Goal: Transaction & Acquisition: Purchase product/service

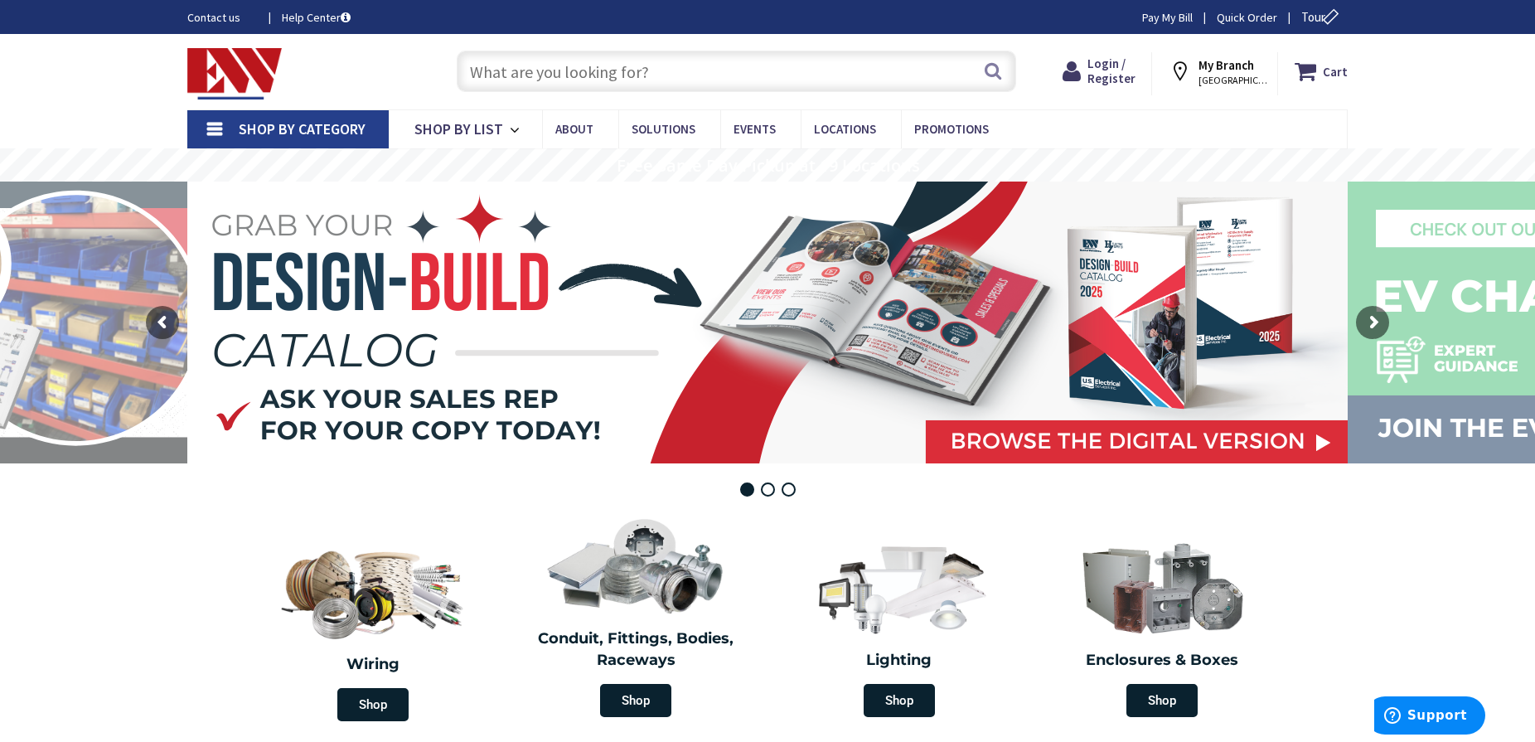
click at [1118, 65] on span "Login / Register" at bounding box center [1111, 71] width 48 height 31
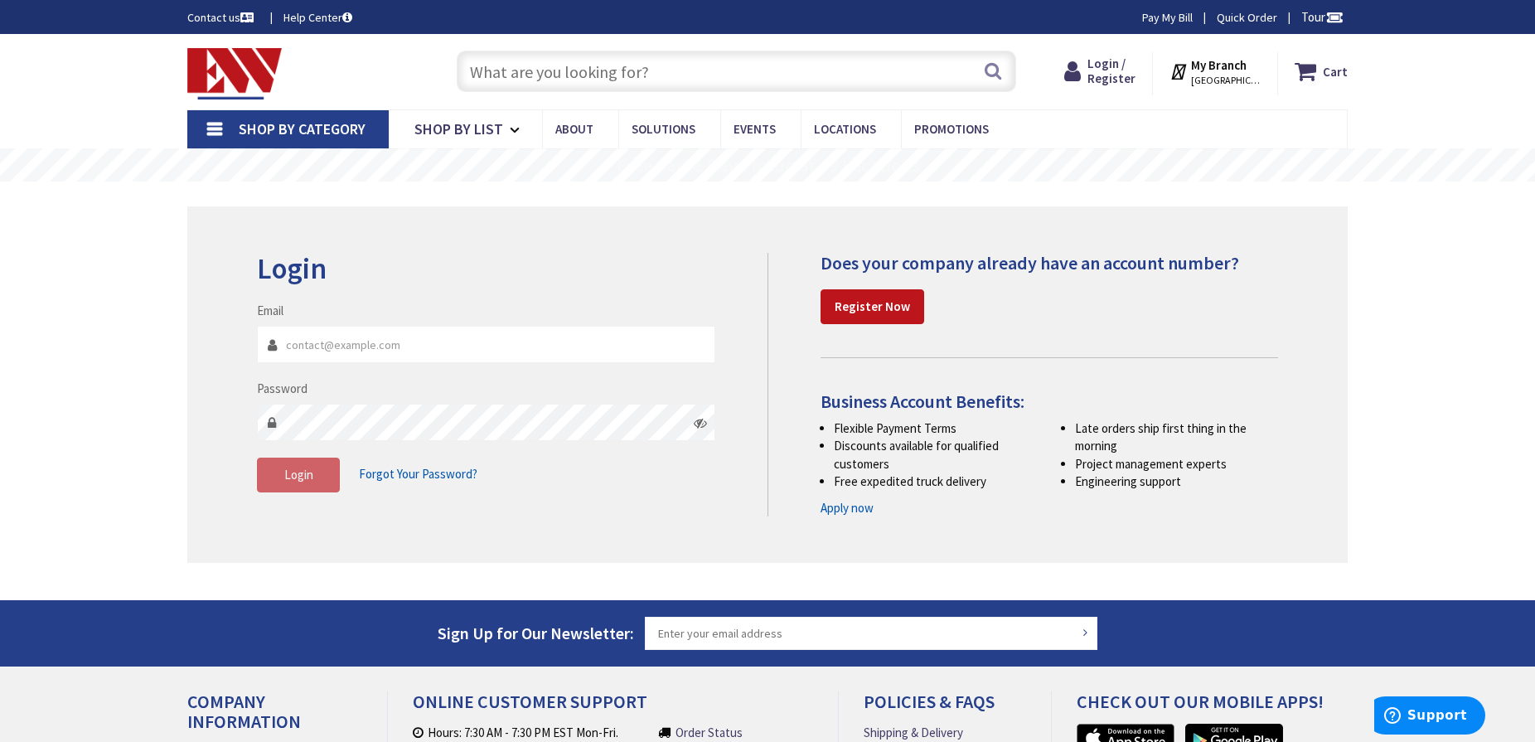
click at [352, 344] on input "Email" at bounding box center [486, 344] width 458 height 37
type input "[EMAIL_ADDRESS][DOMAIN_NAME]"
click at [700, 425] on icon at bounding box center [700, 422] width 13 height 13
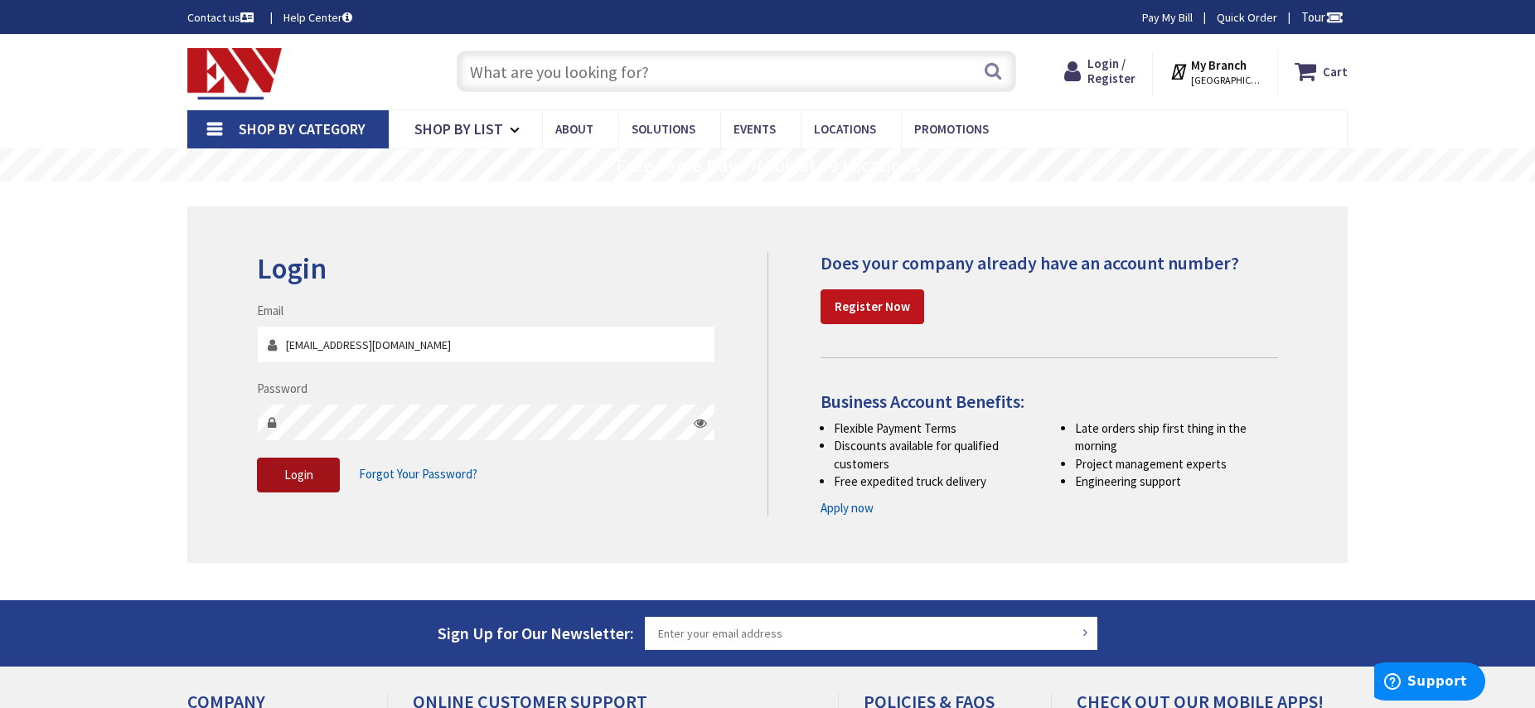
click at [298, 472] on span "Login" at bounding box center [298, 475] width 29 height 16
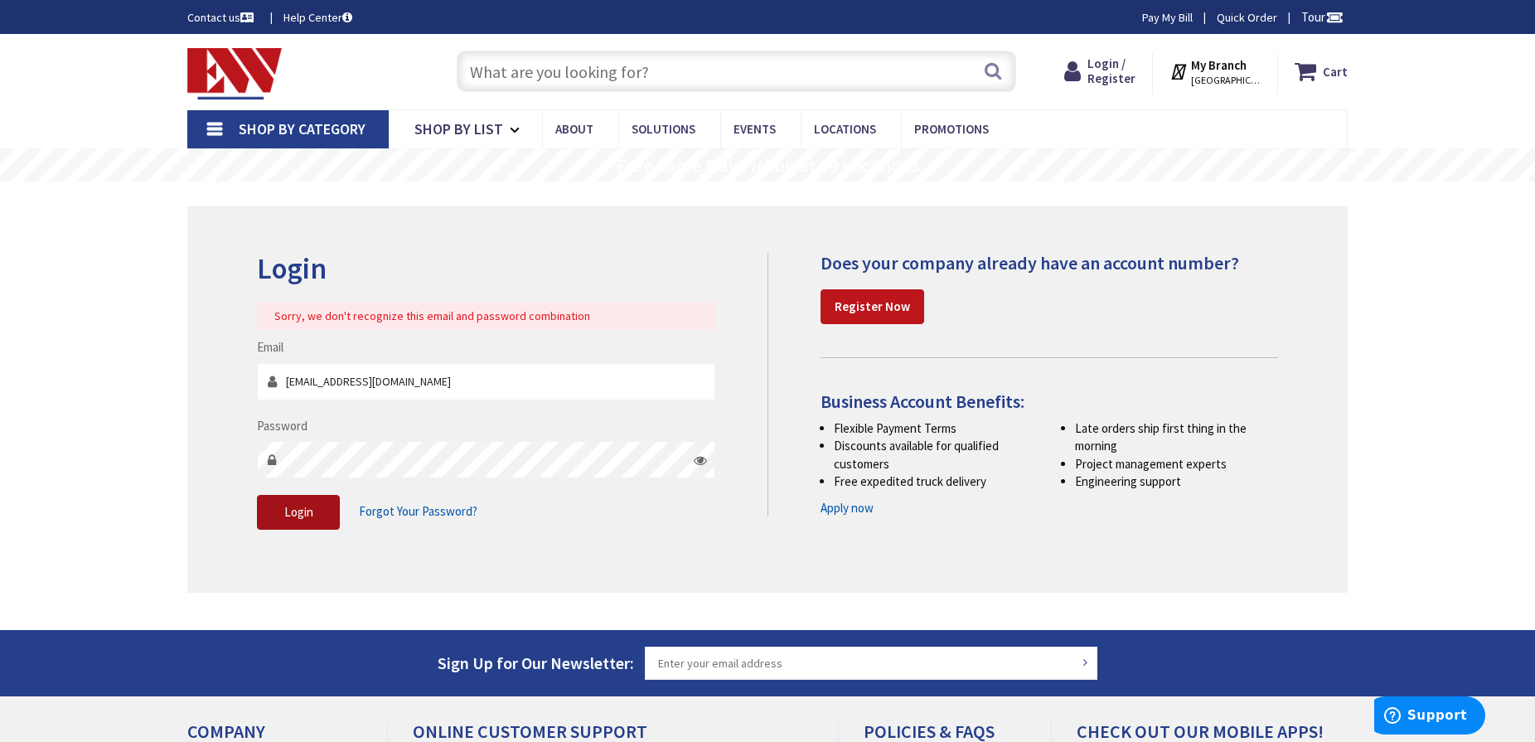
click at [298, 508] on span "Login" at bounding box center [298, 512] width 29 height 16
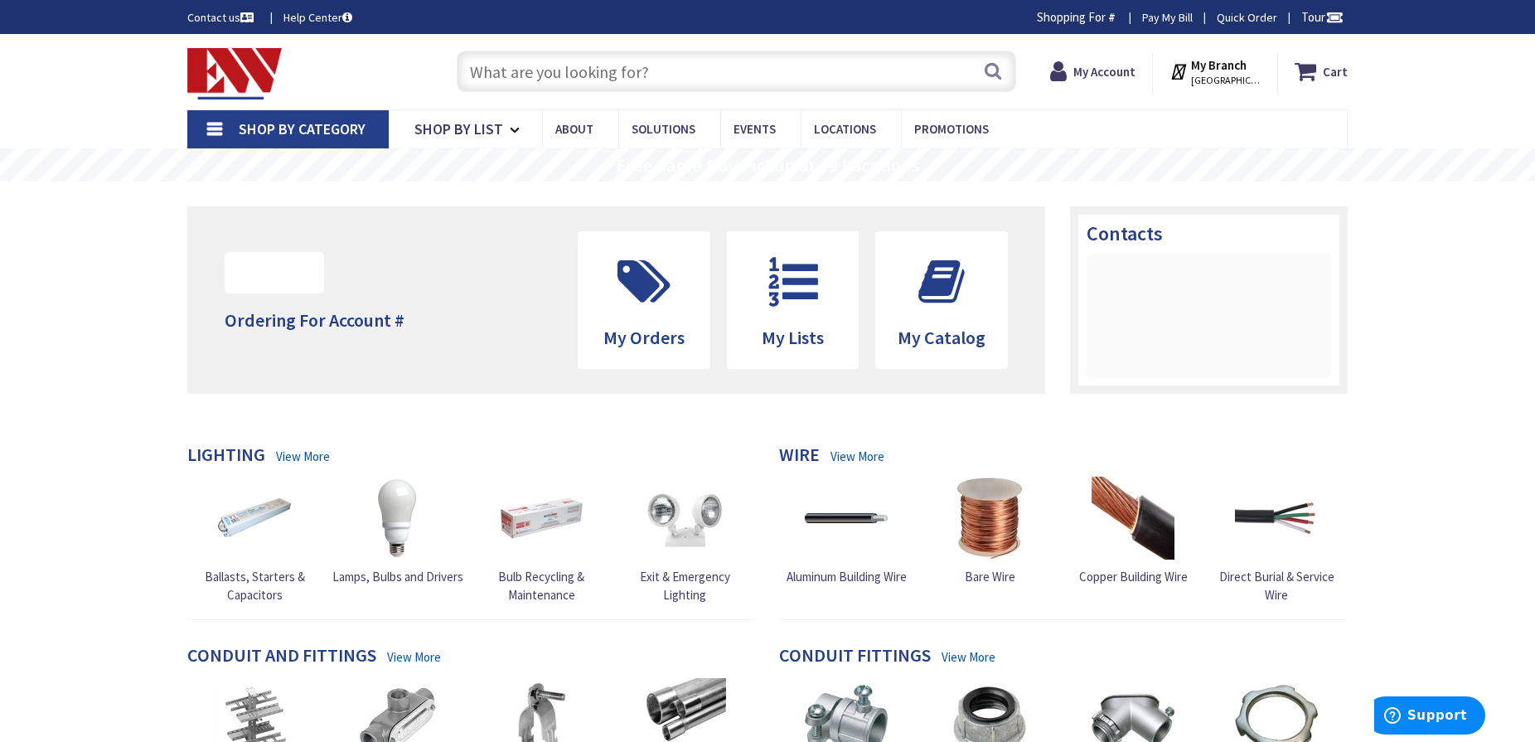
click at [506, 70] on input "text" at bounding box center [736, 71] width 559 height 41
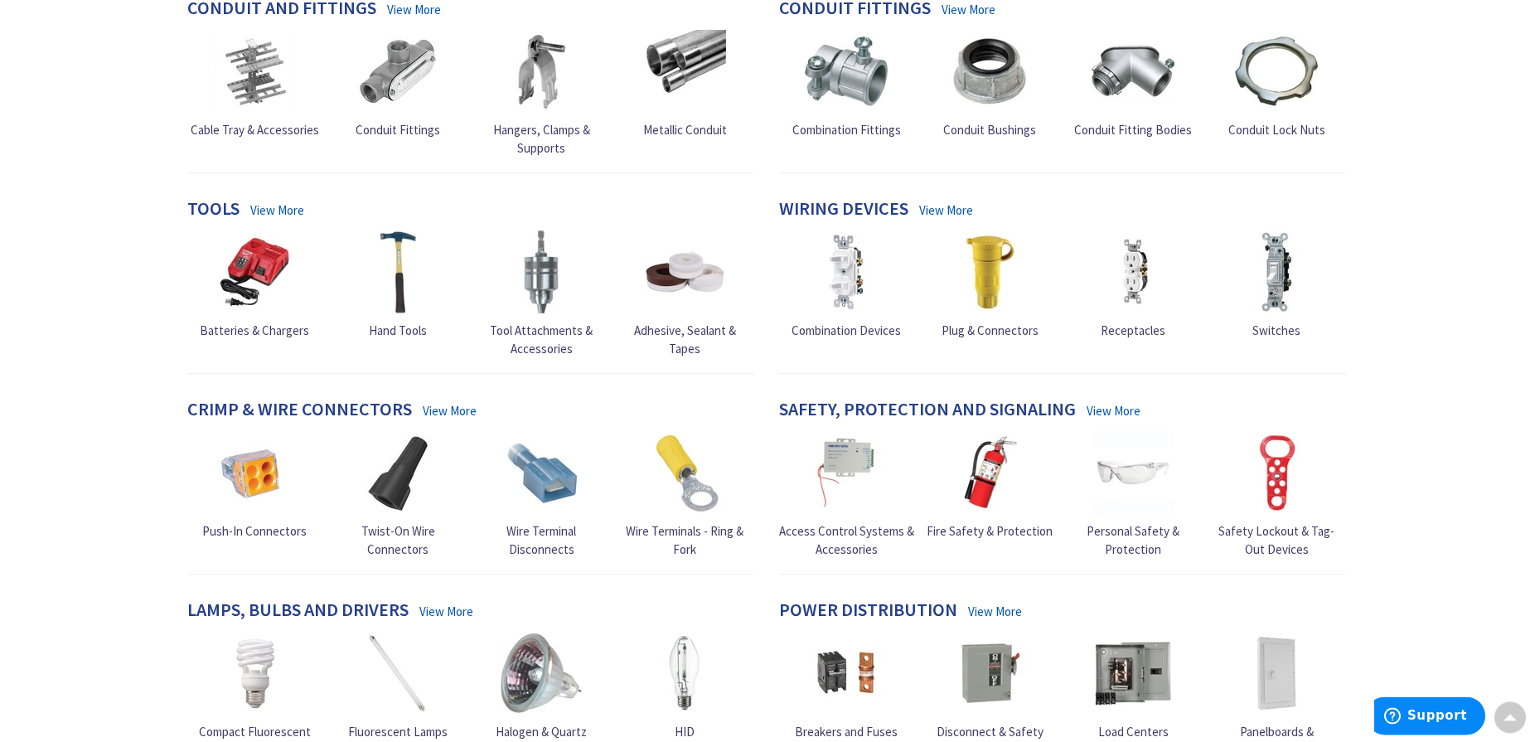
scroll to position [676, 0]
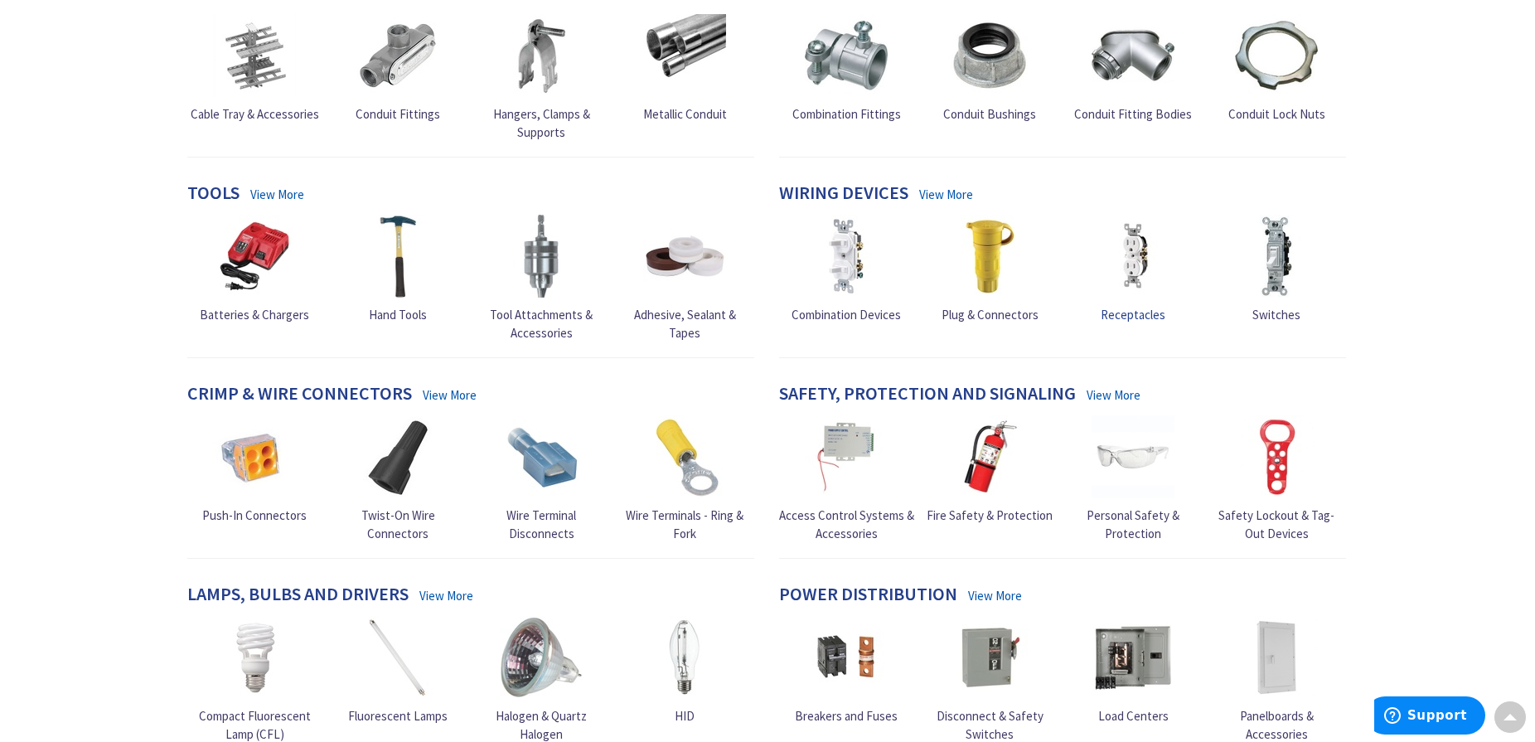
type input "gfi 15A"
click at [1127, 315] on span "Receptacles" at bounding box center [1133, 315] width 65 height 16
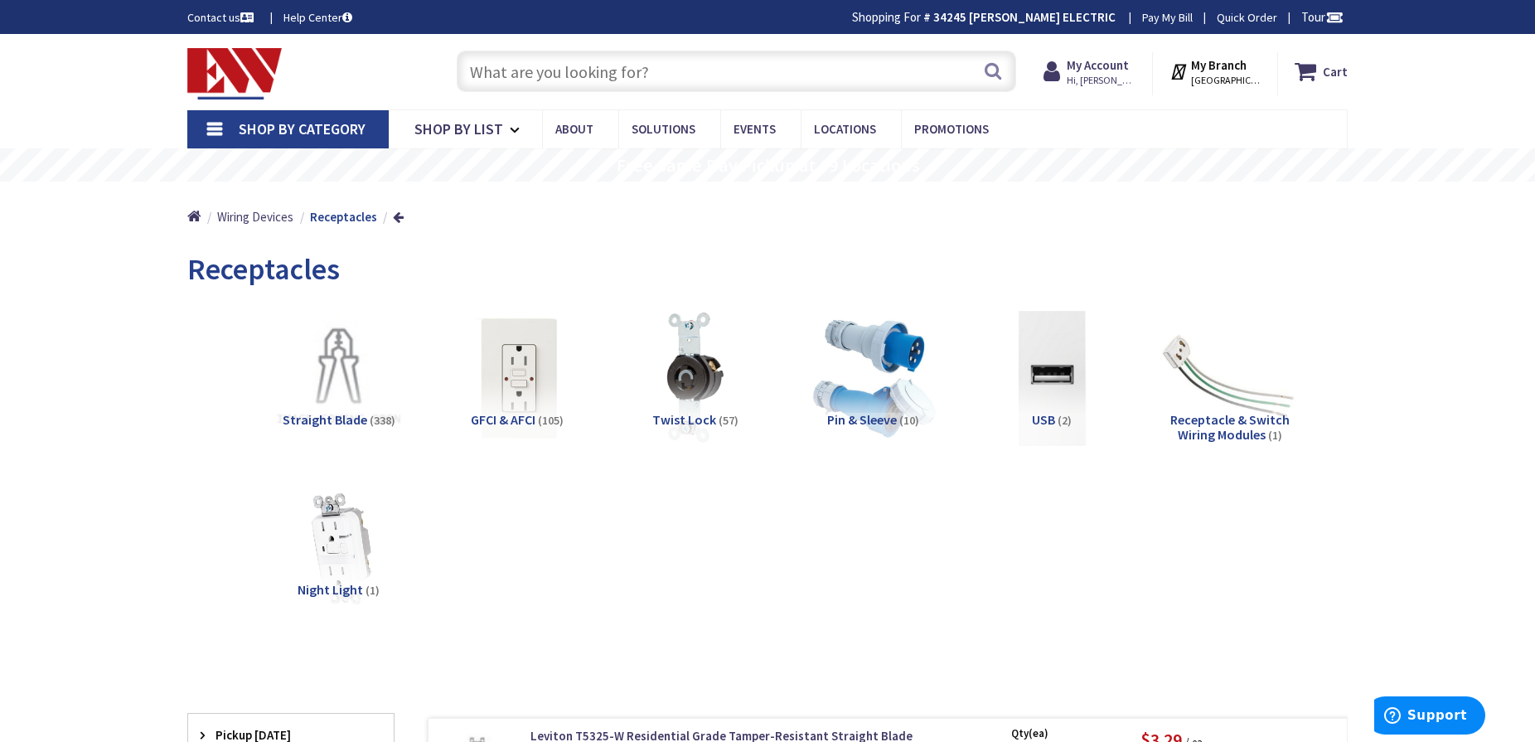
click at [526, 384] on img at bounding box center [517, 378] width 150 height 150
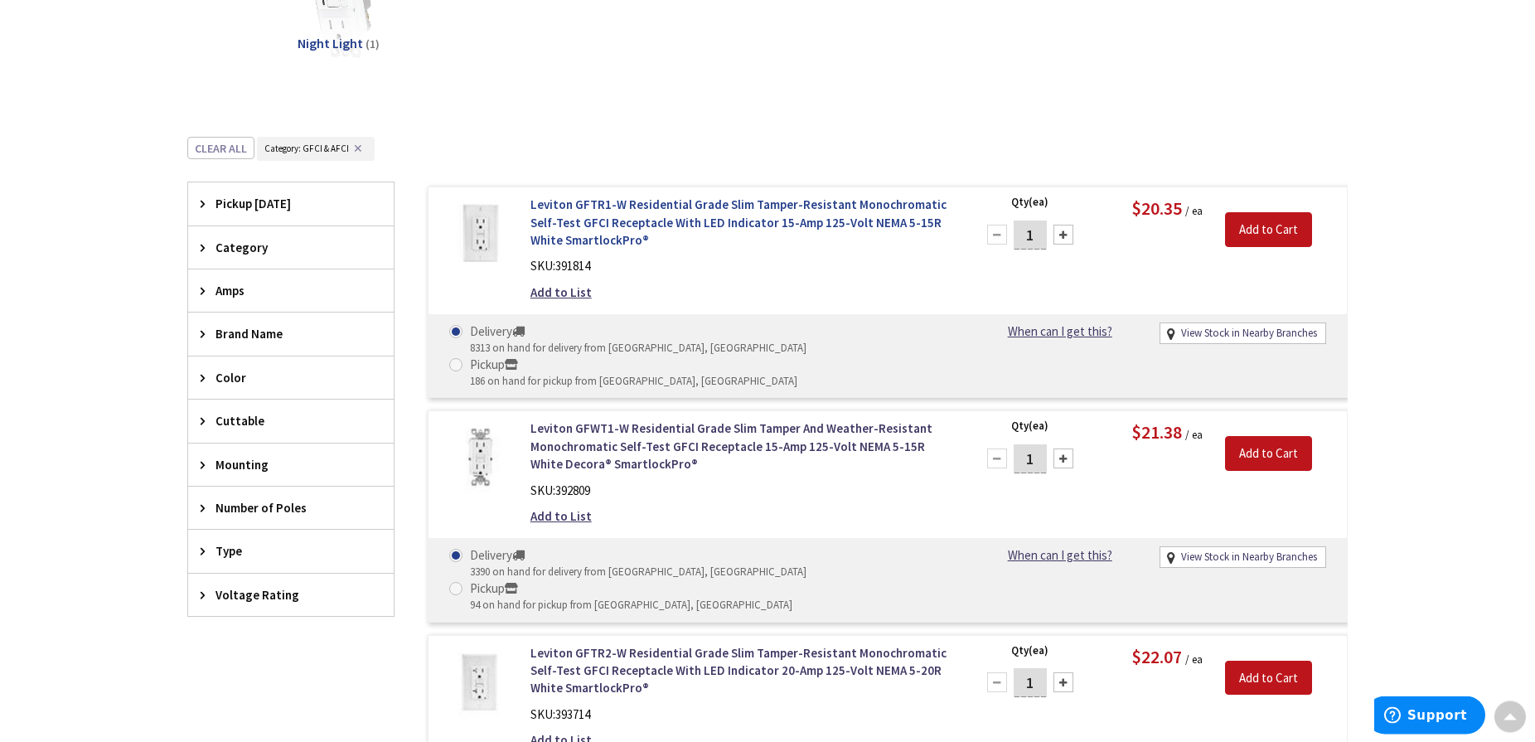
scroll to position [514, 0]
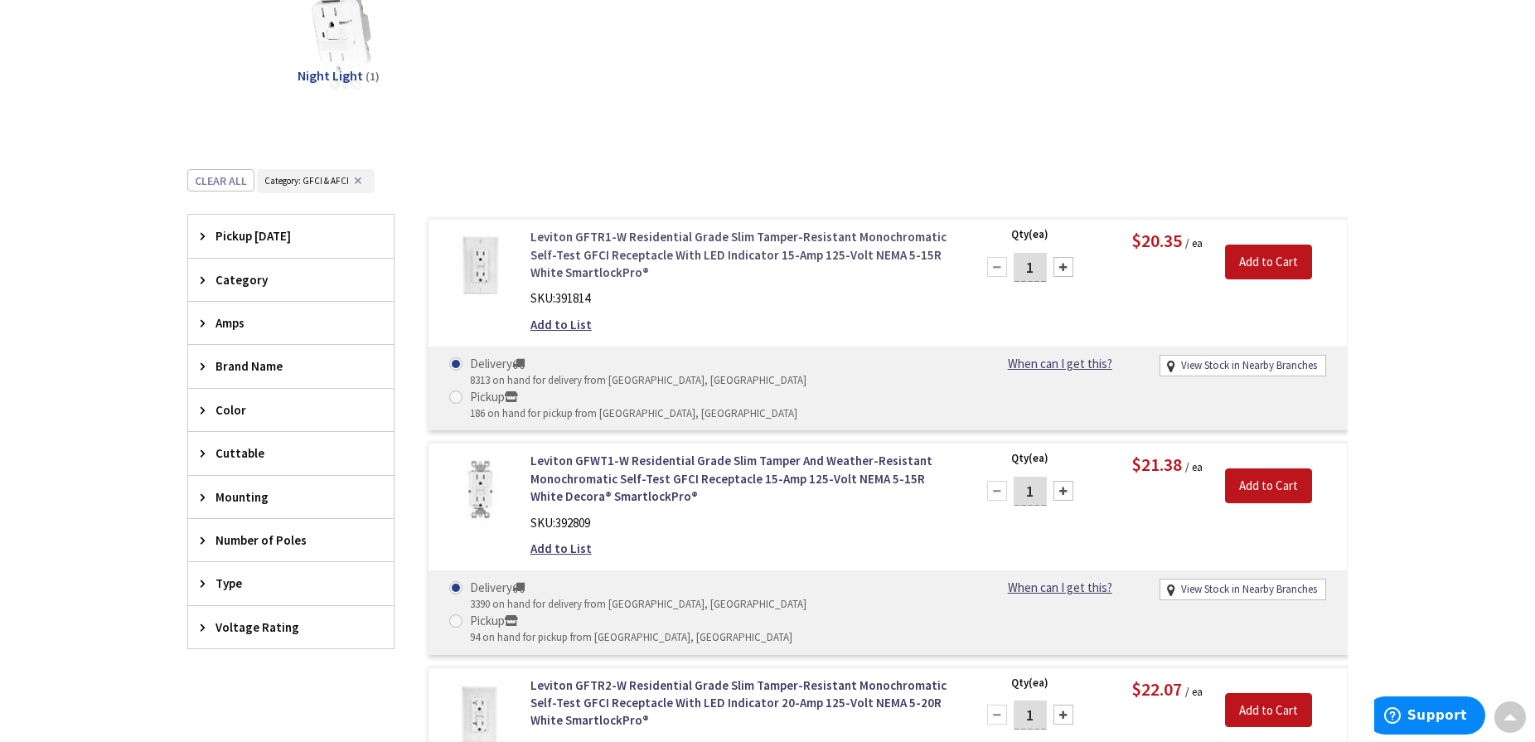
click at [582, 264] on link "Leviton GFTR1-W Residential Grade Slim Tamper-Resistant Monochromatic Self-Test…" at bounding box center [741, 254] width 422 height 53
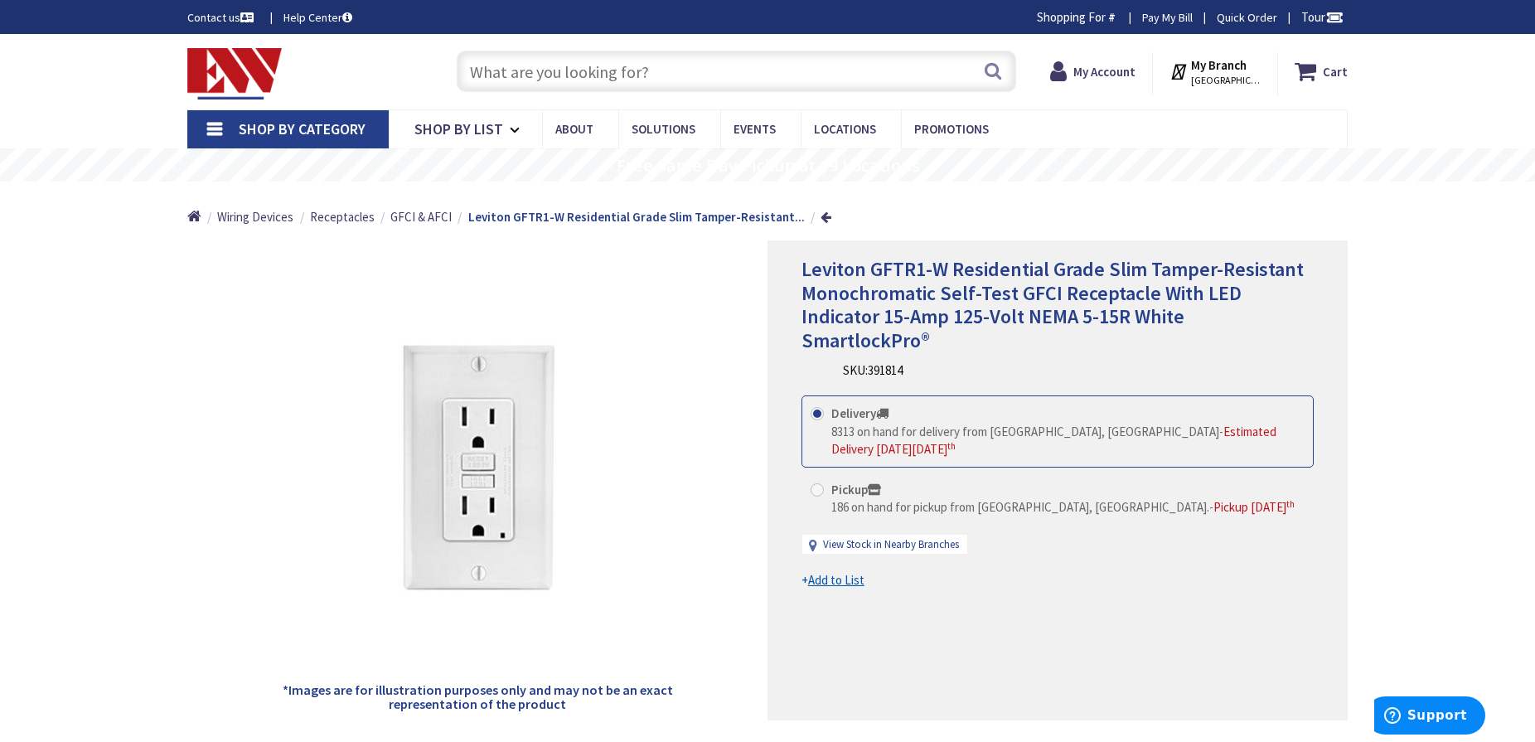
click at [817, 462] on div "Delivery 8313 on hand for delivery from [GEOGRAPHIC_DATA], [GEOGRAPHIC_DATA] - …" at bounding box center [1058, 459] width 512 height 129
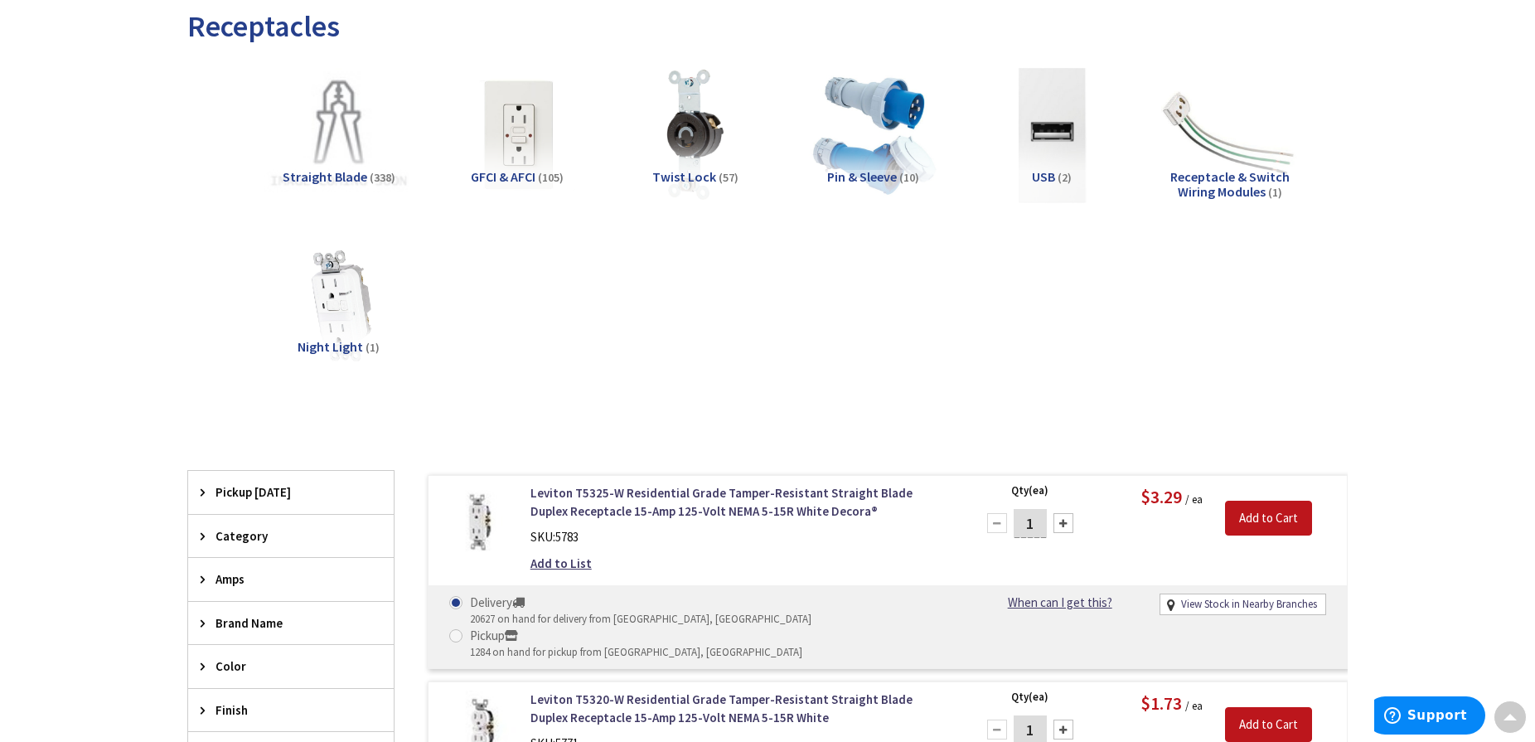
click at [346, 138] on img at bounding box center [339, 135] width 150 height 150
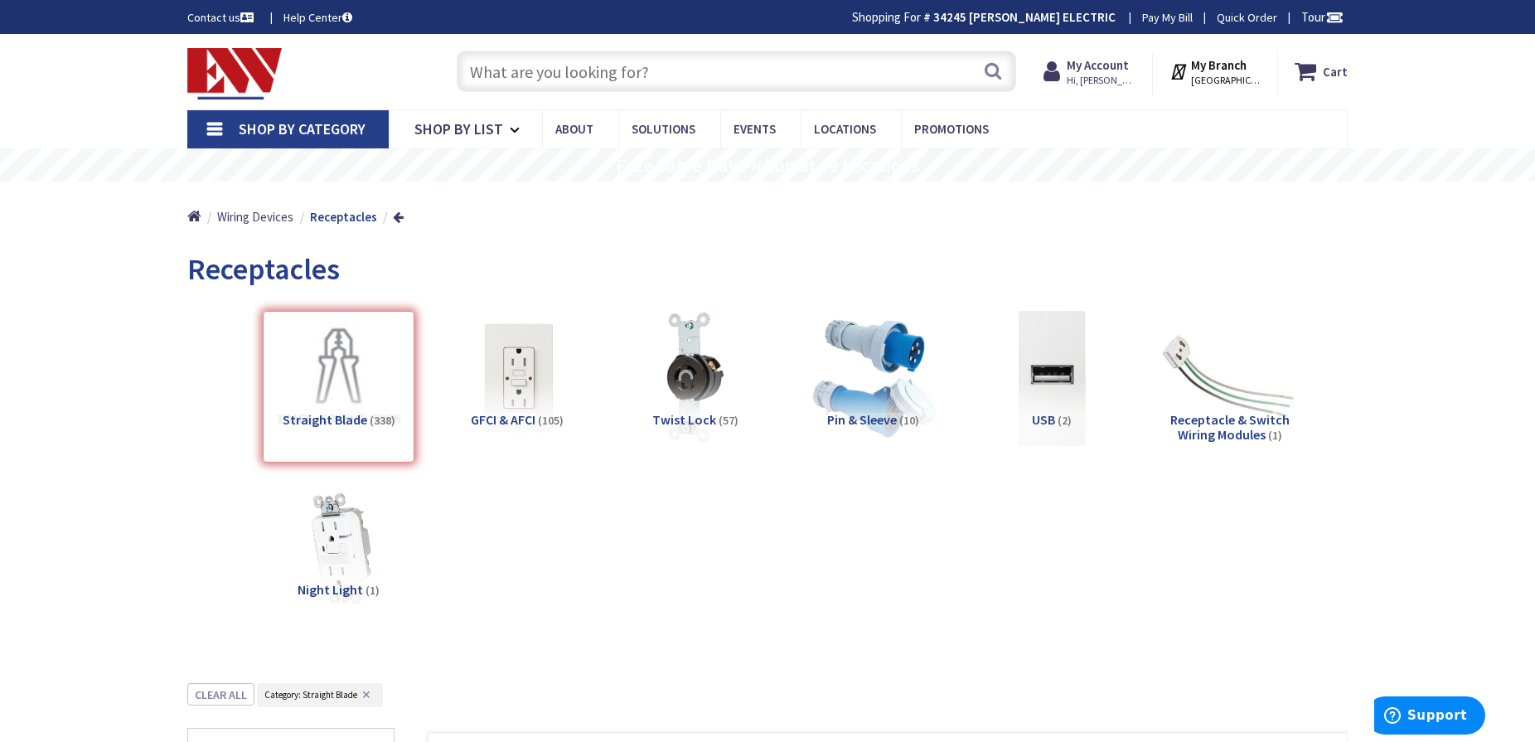
click at [480, 70] on input "text" at bounding box center [736, 71] width 559 height 41
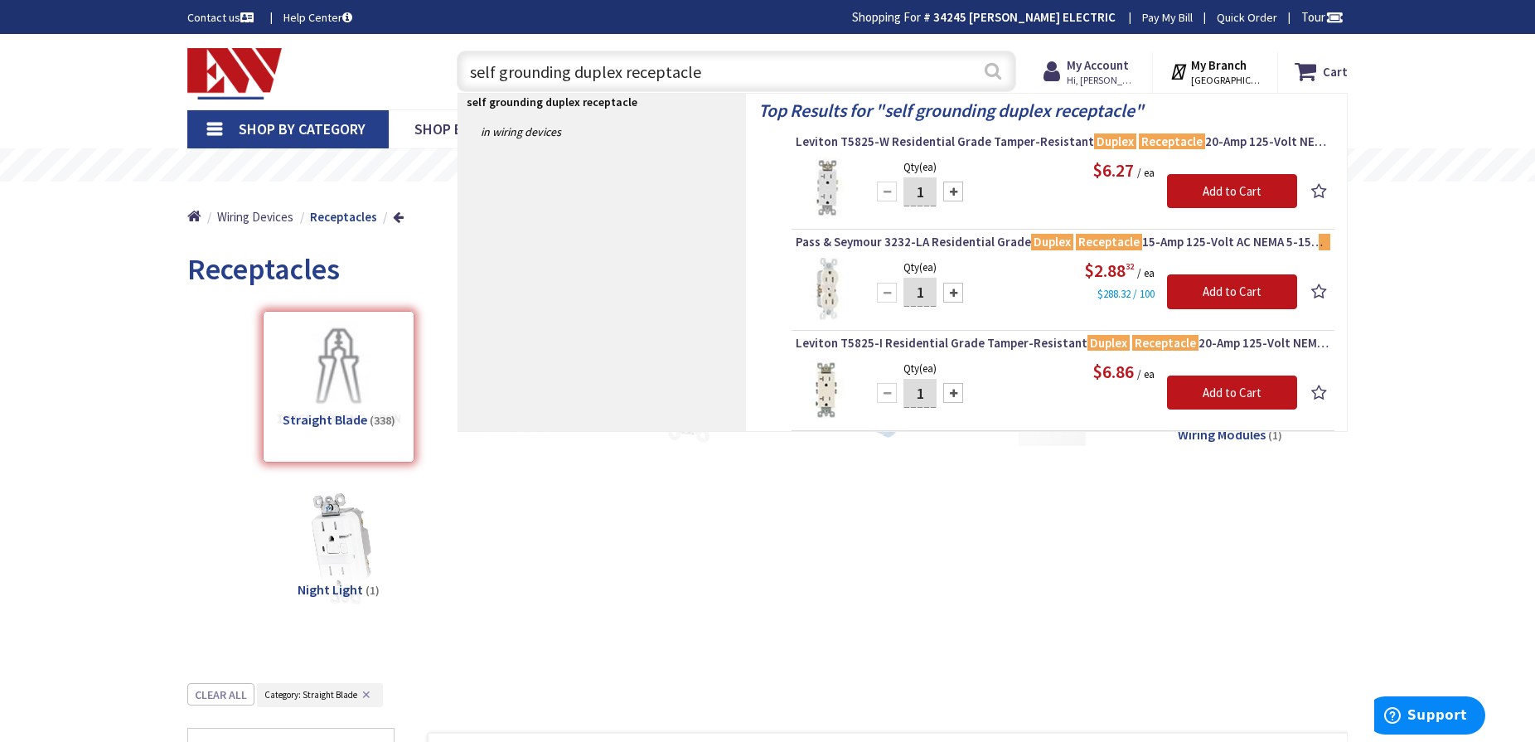
type input "self grounding duplex receptacle"
click at [992, 64] on button "Search" at bounding box center [993, 70] width 22 height 37
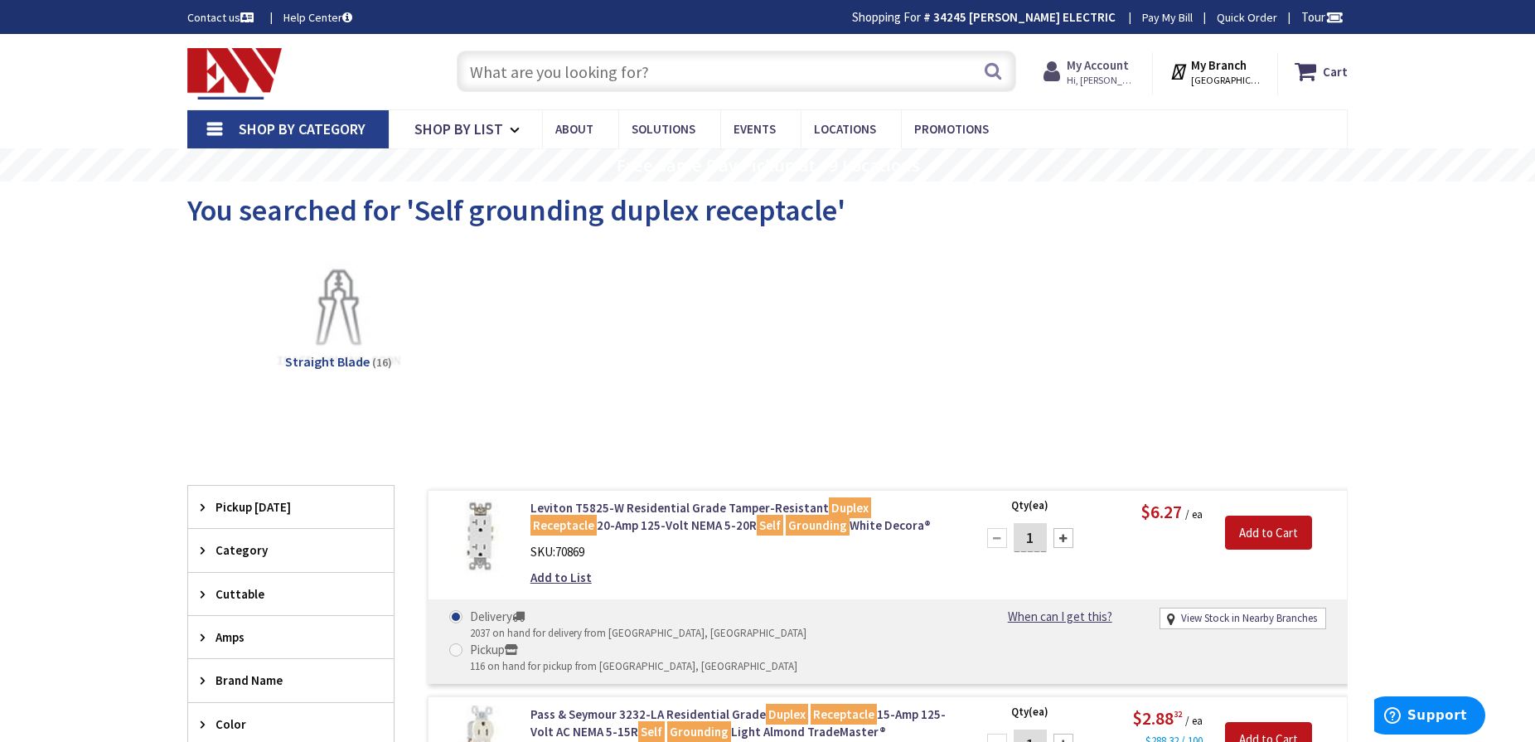
click at [1125, 65] on strong "My Account" at bounding box center [1098, 65] width 62 height 16
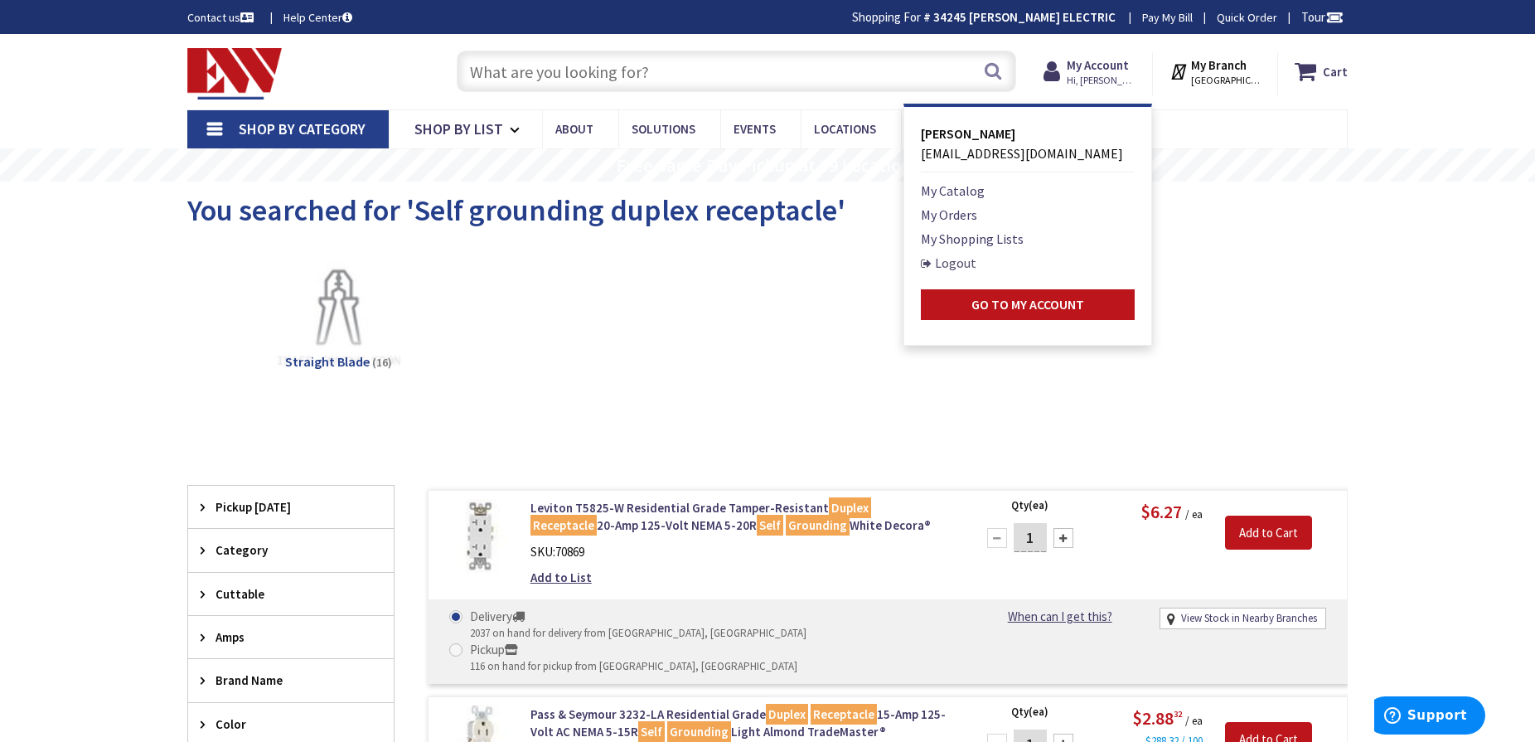
click at [972, 265] on link "Logout" at bounding box center [949, 263] width 56 height 20
